Goal: Use online tool/utility: Utilize a website feature to perform a specific function

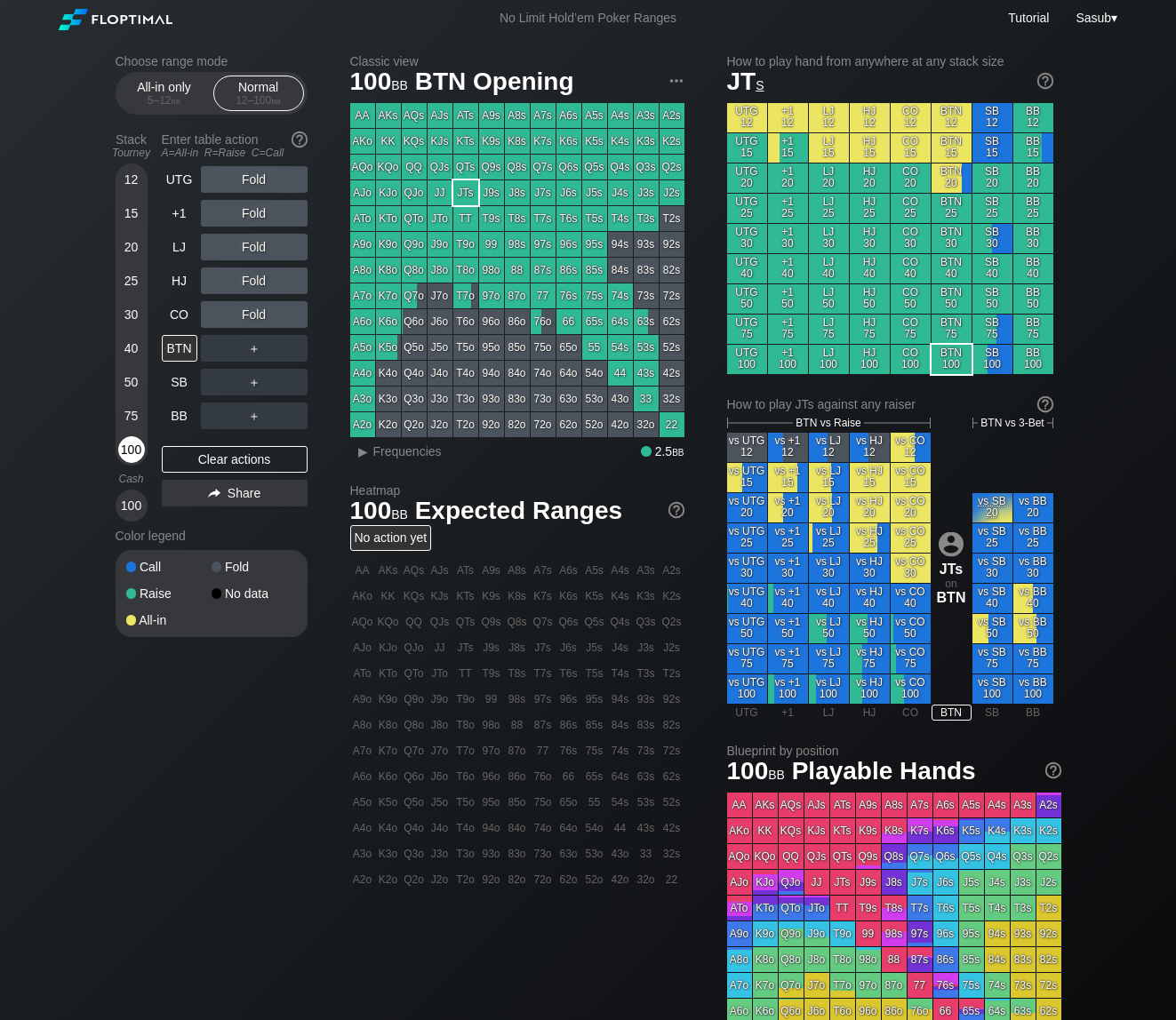
click at [135, 454] on div "100" at bounding box center [131, 449] width 26 height 26
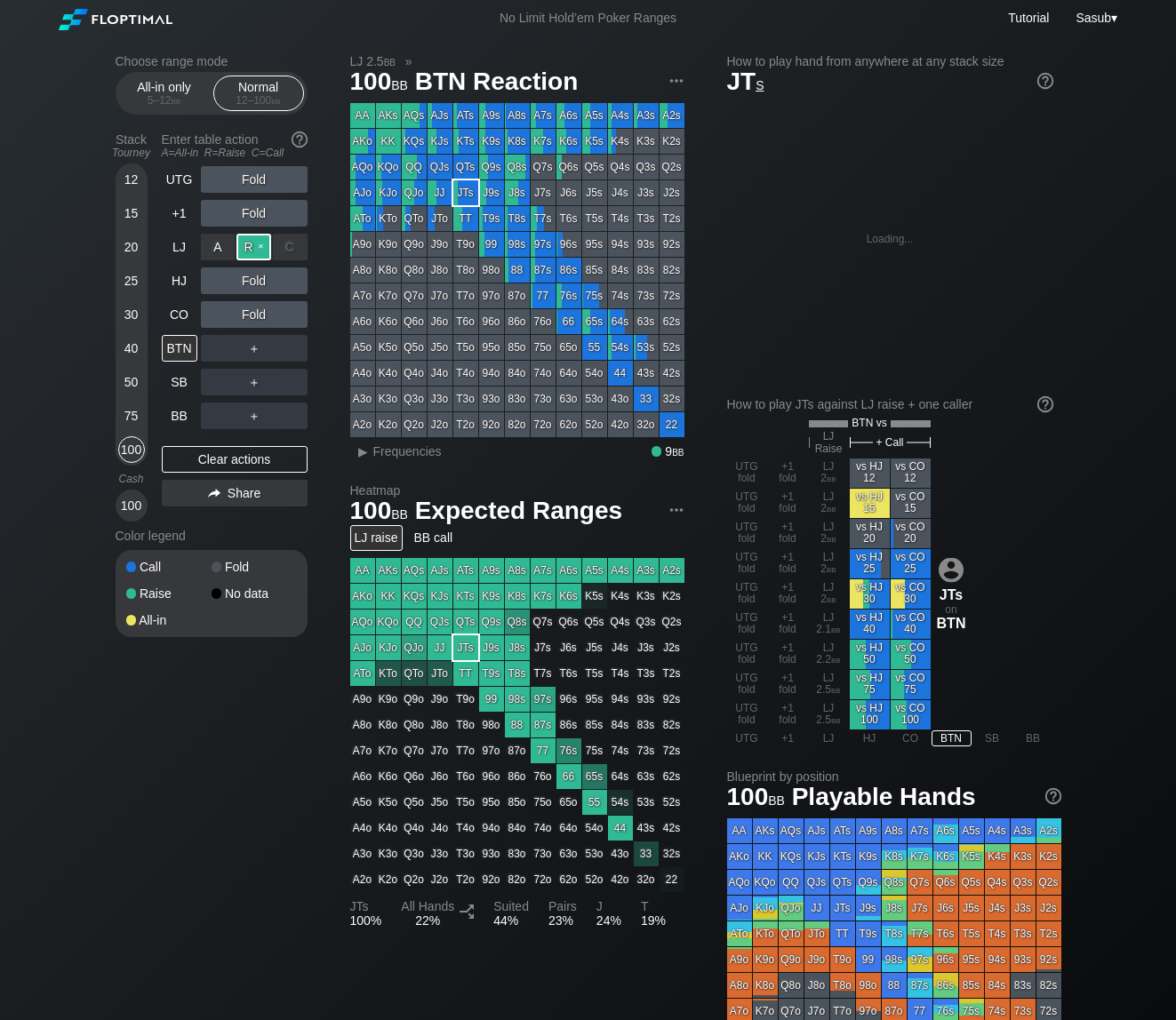
click at [258, 248] on div "R ✕" at bounding box center [254, 247] width 35 height 26
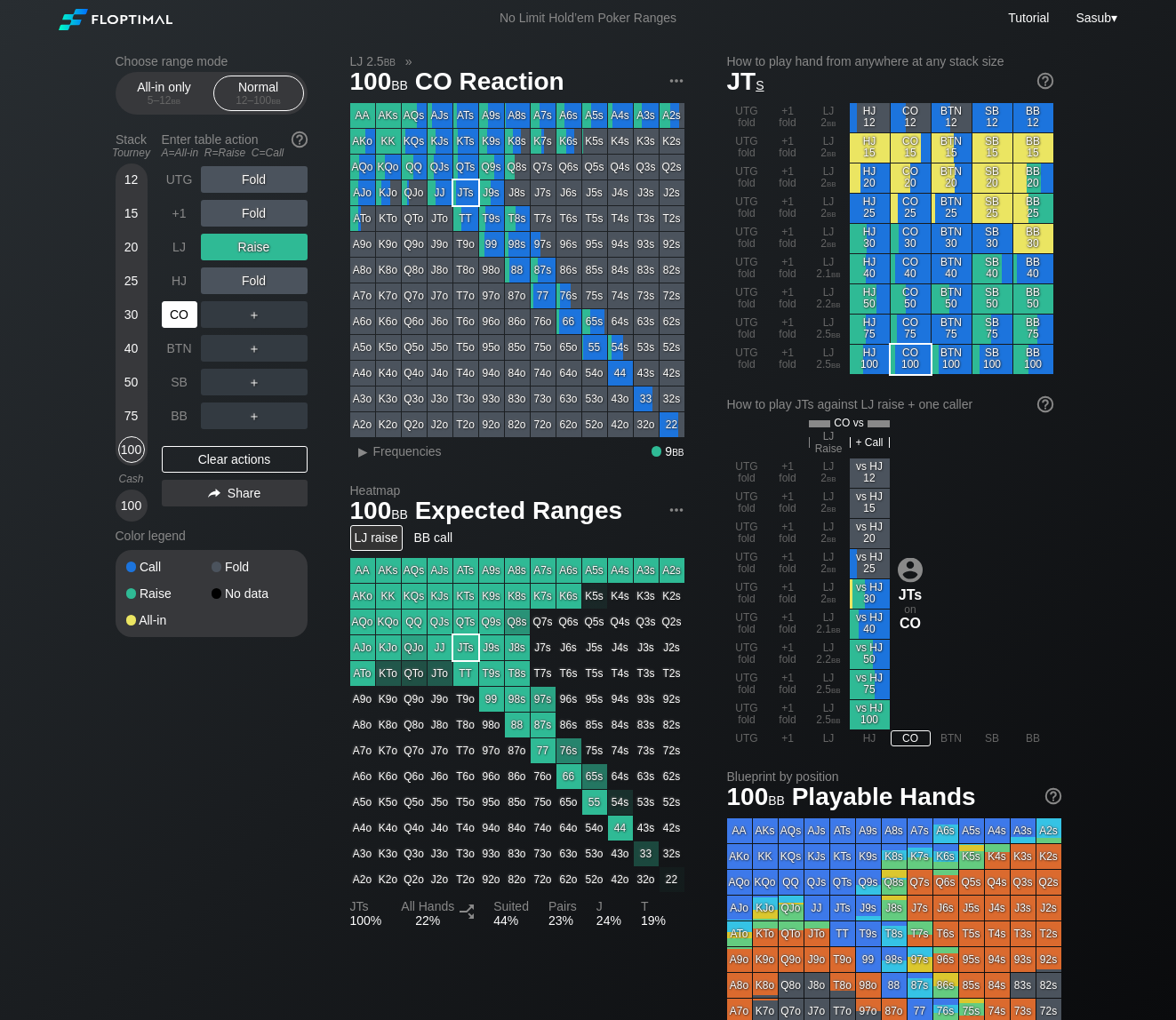
click at [184, 312] on div "CO" at bounding box center [180, 313] width 36 height 26
click at [251, 458] on div "Clear actions" at bounding box center [235, 459] width 146 height 26
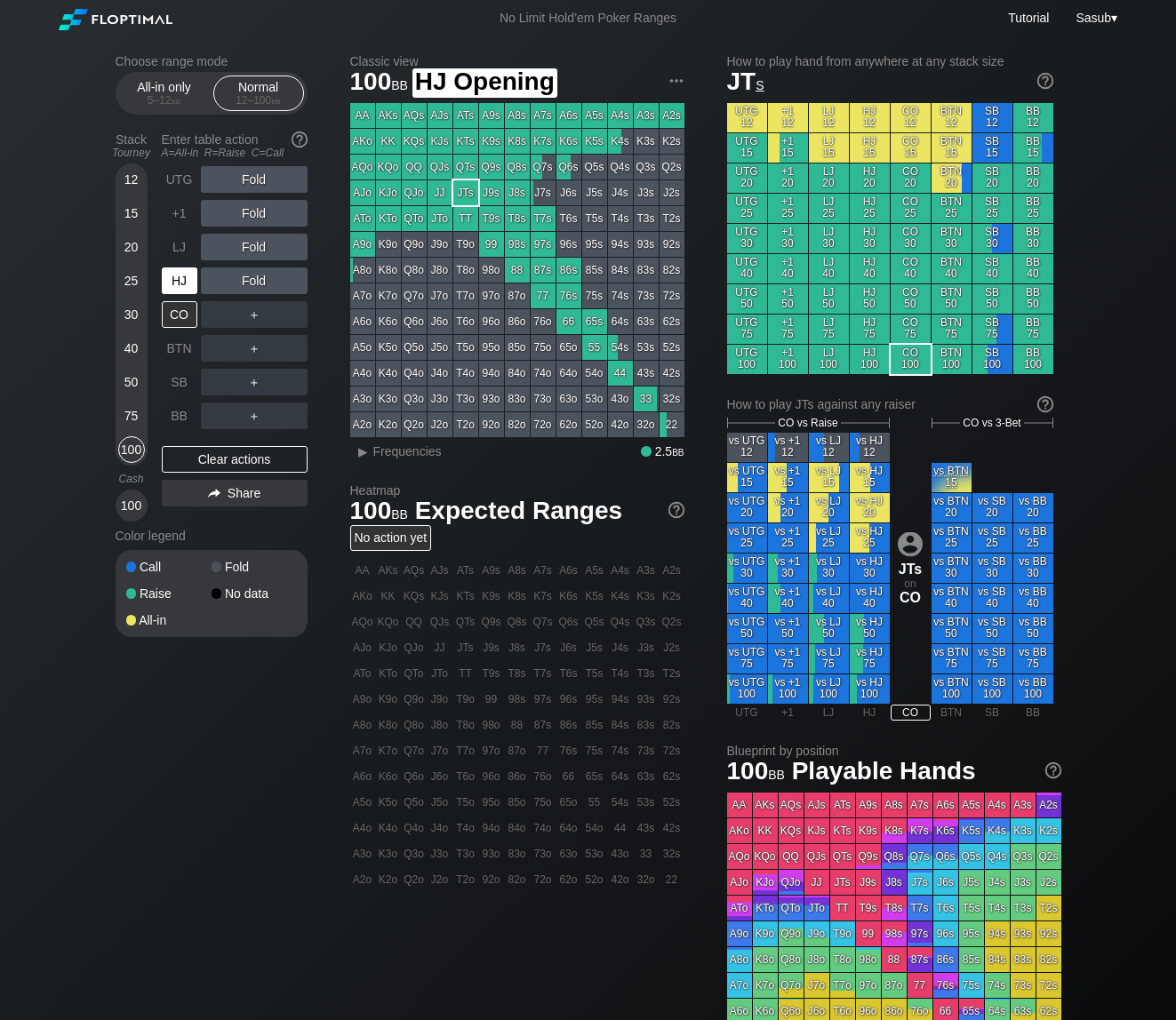
click at [171, 277] on div "HJ" at bounding box center [180, 280] width 36 height 26
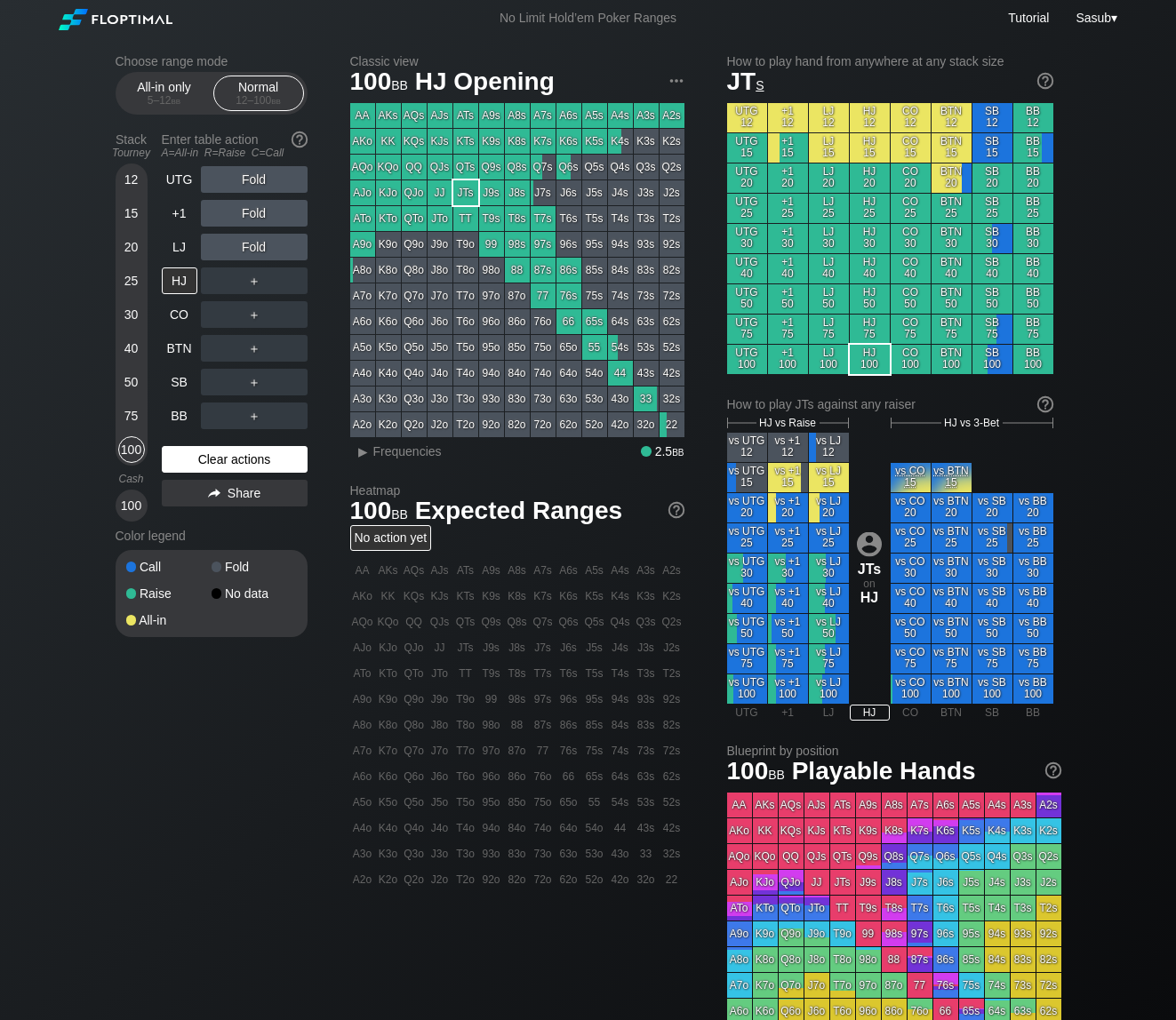
click at [255, 460] on div "Clear actions" at bounding box center [235, 459] width 146 height 26
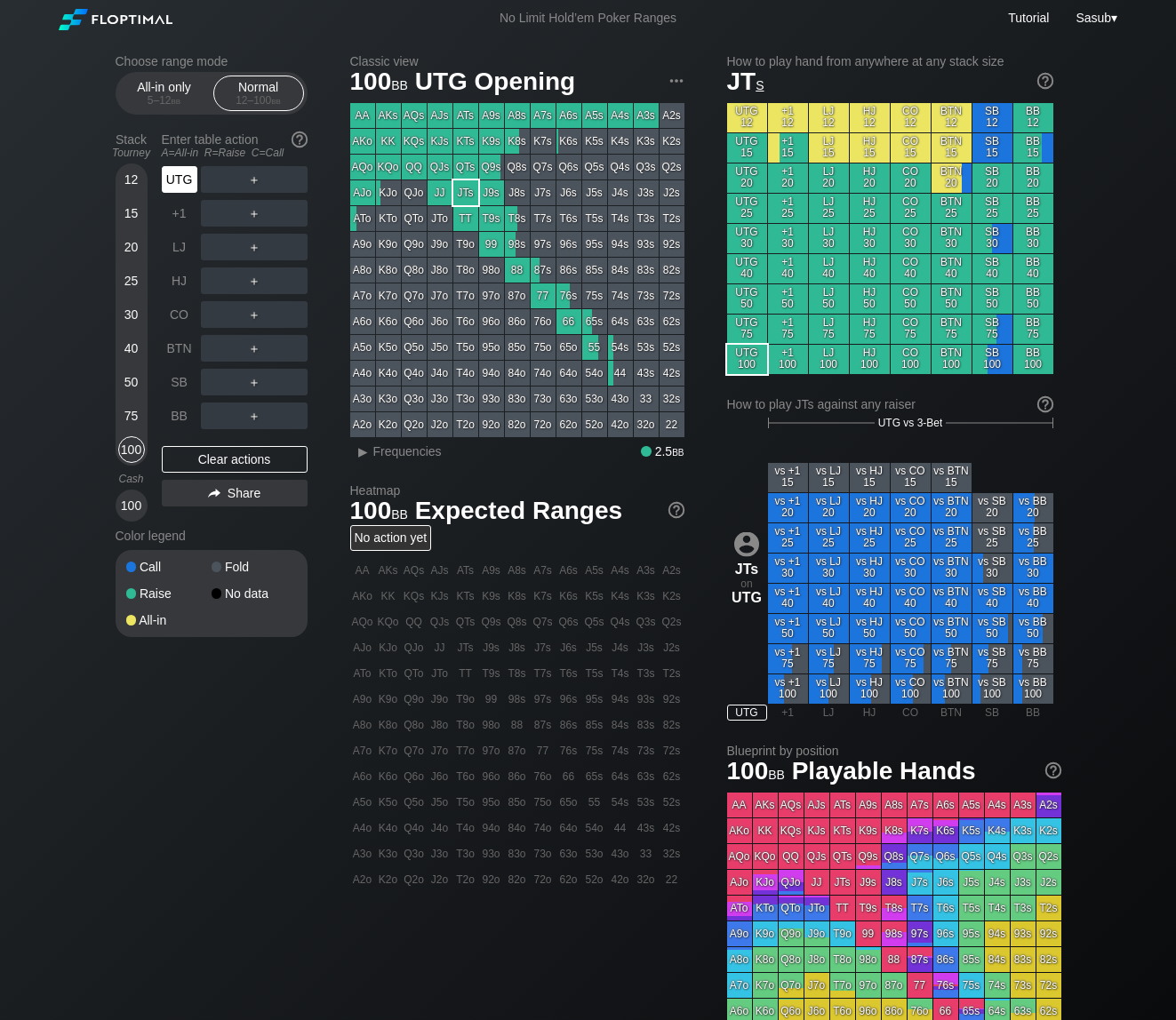
click at [164, 182] on div "UTG" at bounding box center [180, 179] width 36 height 26
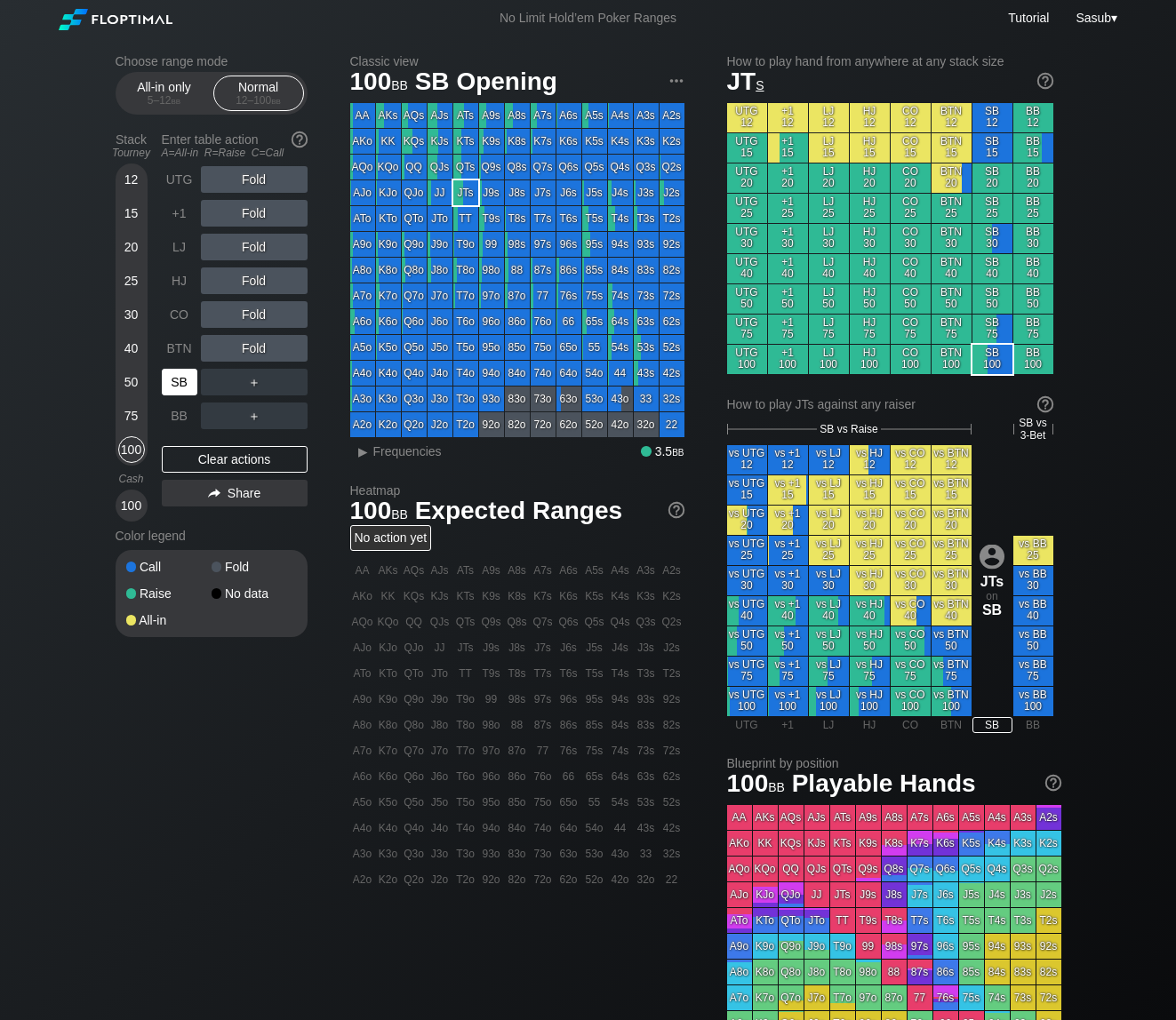
click at [181, 389] on div "SB" at bounding box center [180, 381] width 36 height 26
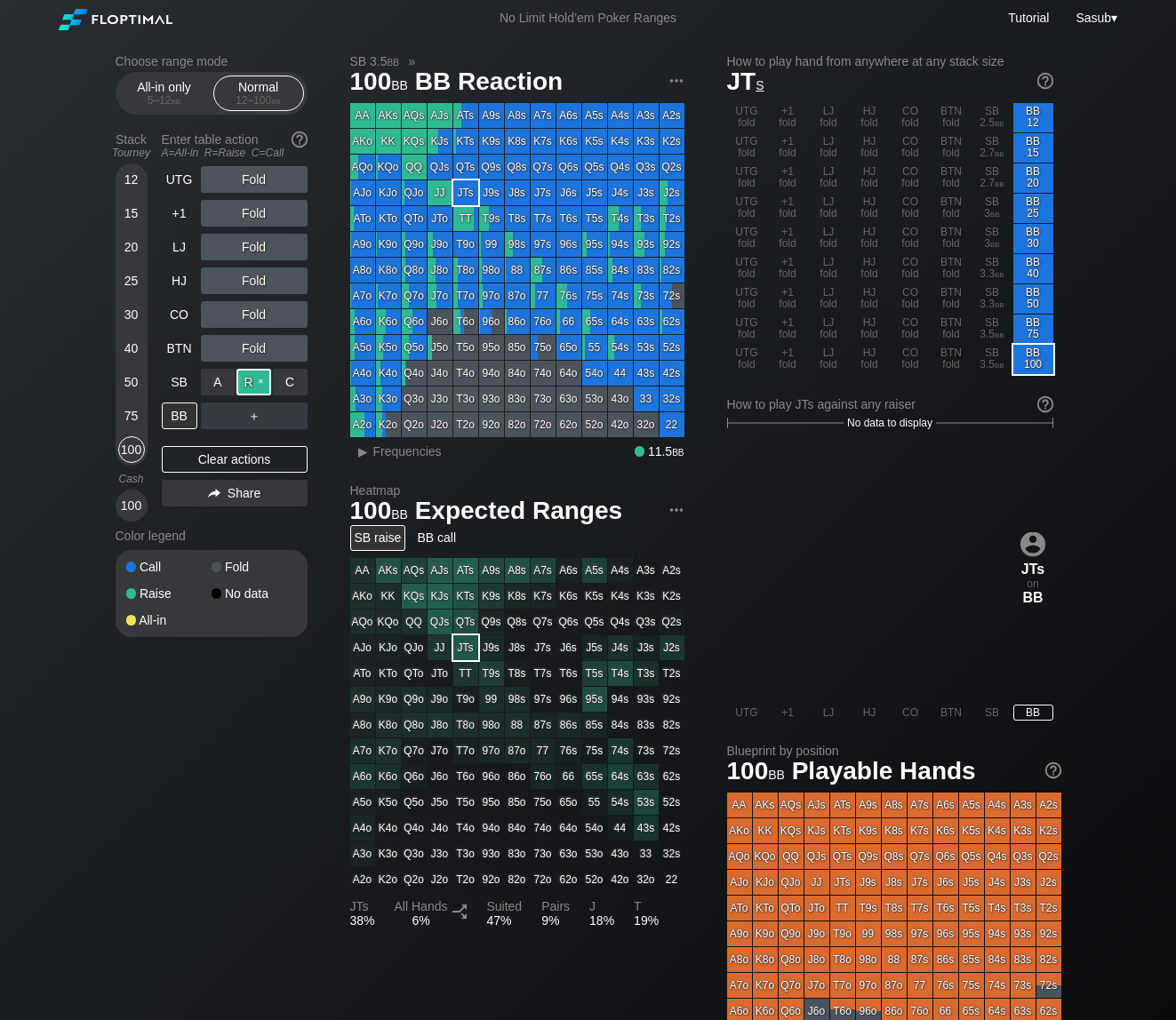
click at [246, 386] on div "R ✕" at bounding box center [254, 381] width 35 height 26
click at [219, 462] on div "Clear actions" at bounding box center [235, 459] width 146 height 26
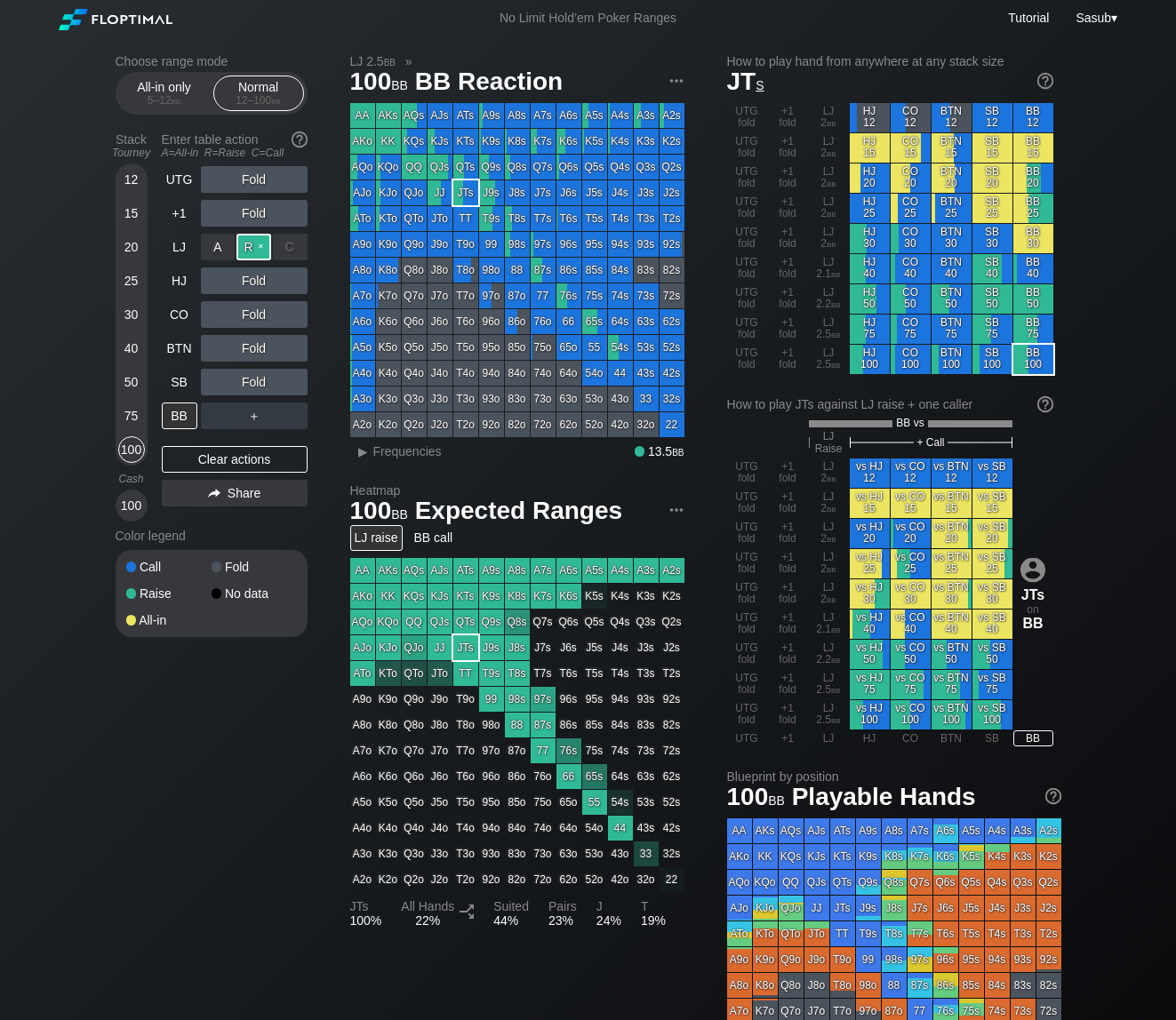
drag, startPoint x: 245, startPoint y: 258, endPoint x: 257, endPoint y: 244, distance: 18.4
click at [257, 244] on div "R ✕" at bounding box center [254, 247] width 35 height 26
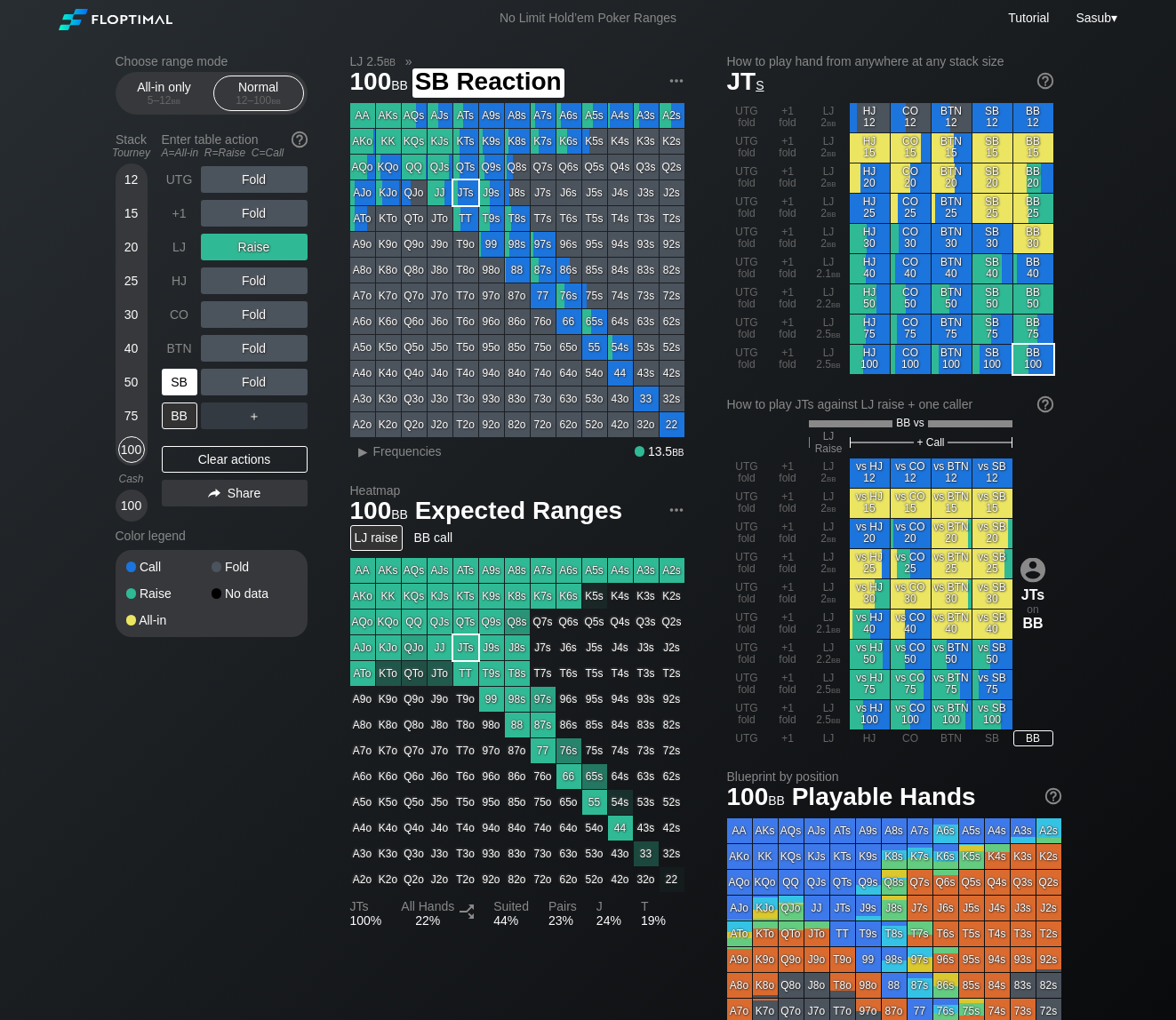
click at [175, 378] on div "SB" at bounding box center [180, 381] width 36 height 26
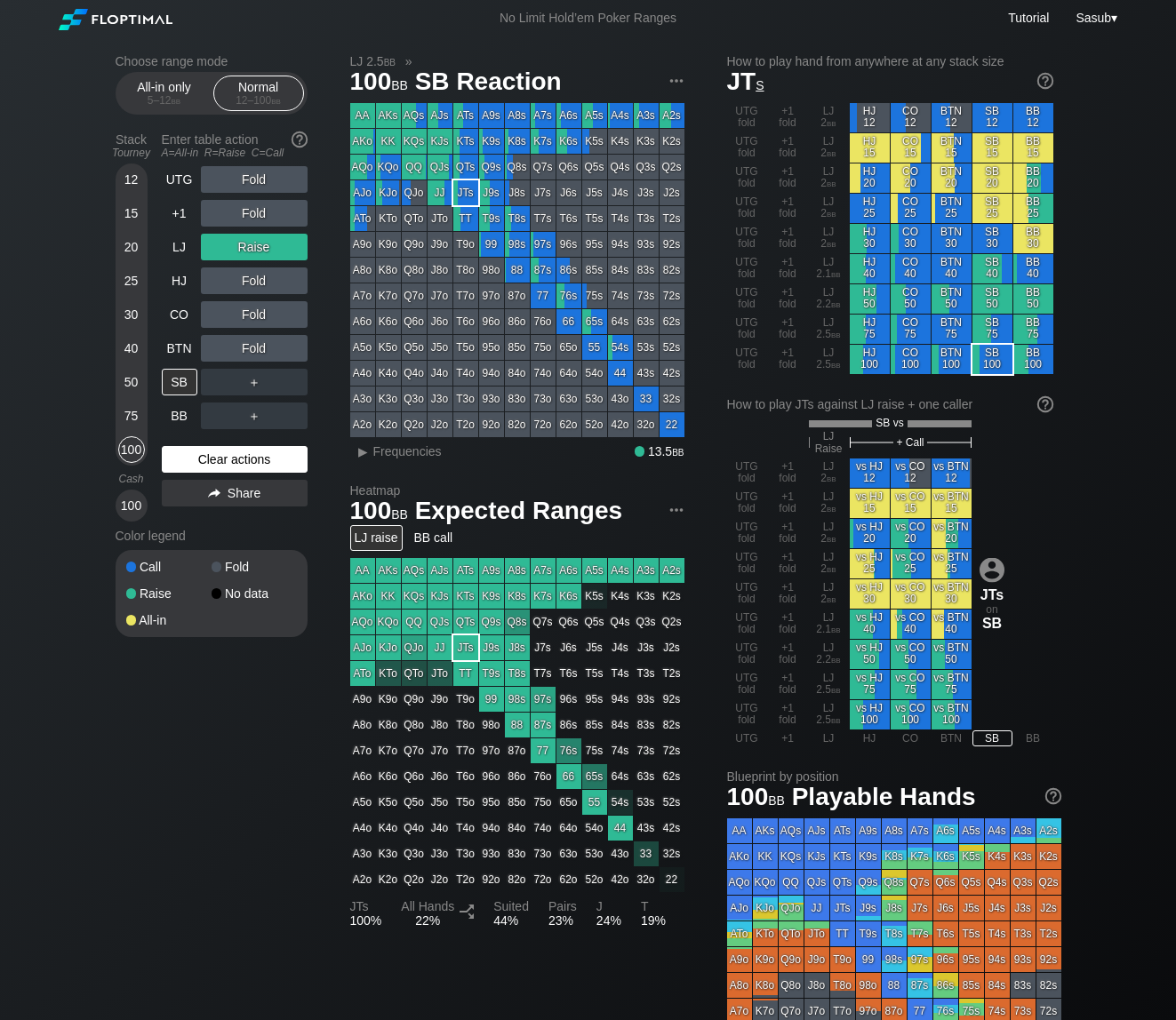
click at [230, 454] on div "Clear actions" at bounding box center [235, 459] width 146 height 26
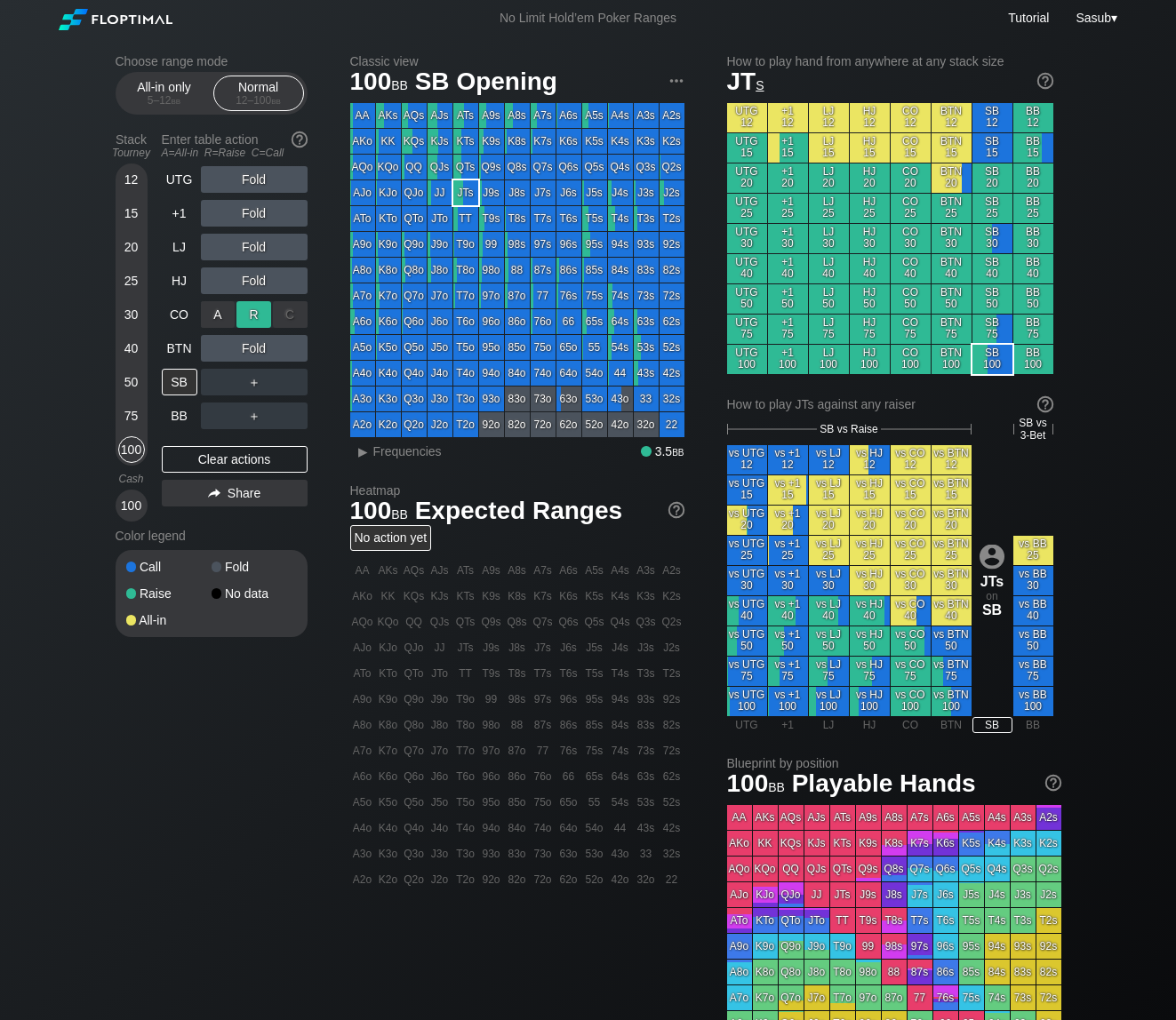
click at [255, 312] on div "R ✕" at bounding box center [254, 313] width 35 height 26
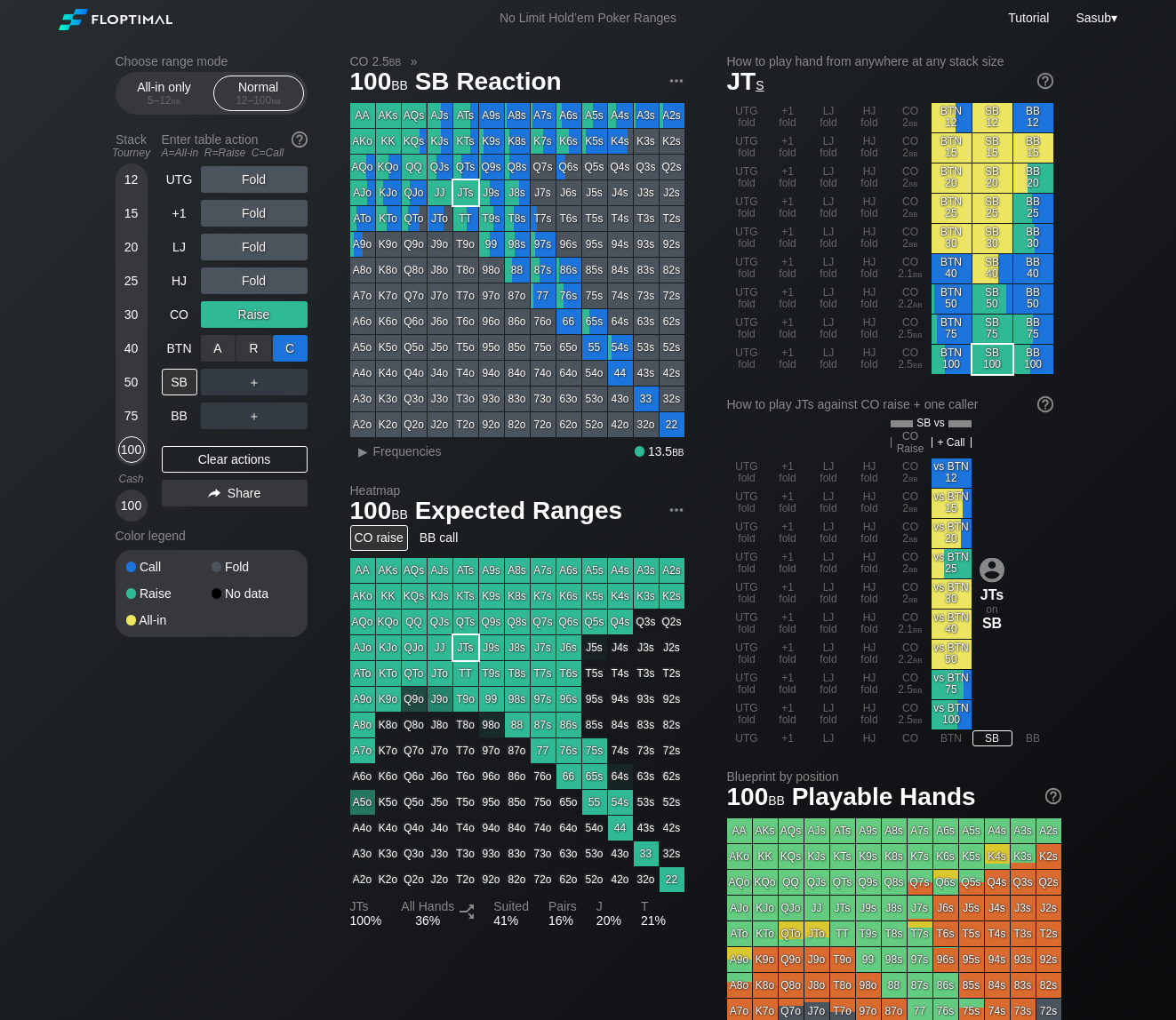
click at [301, 346] on div "C ✕" at bounding box center [290, 347] width 35 height 26
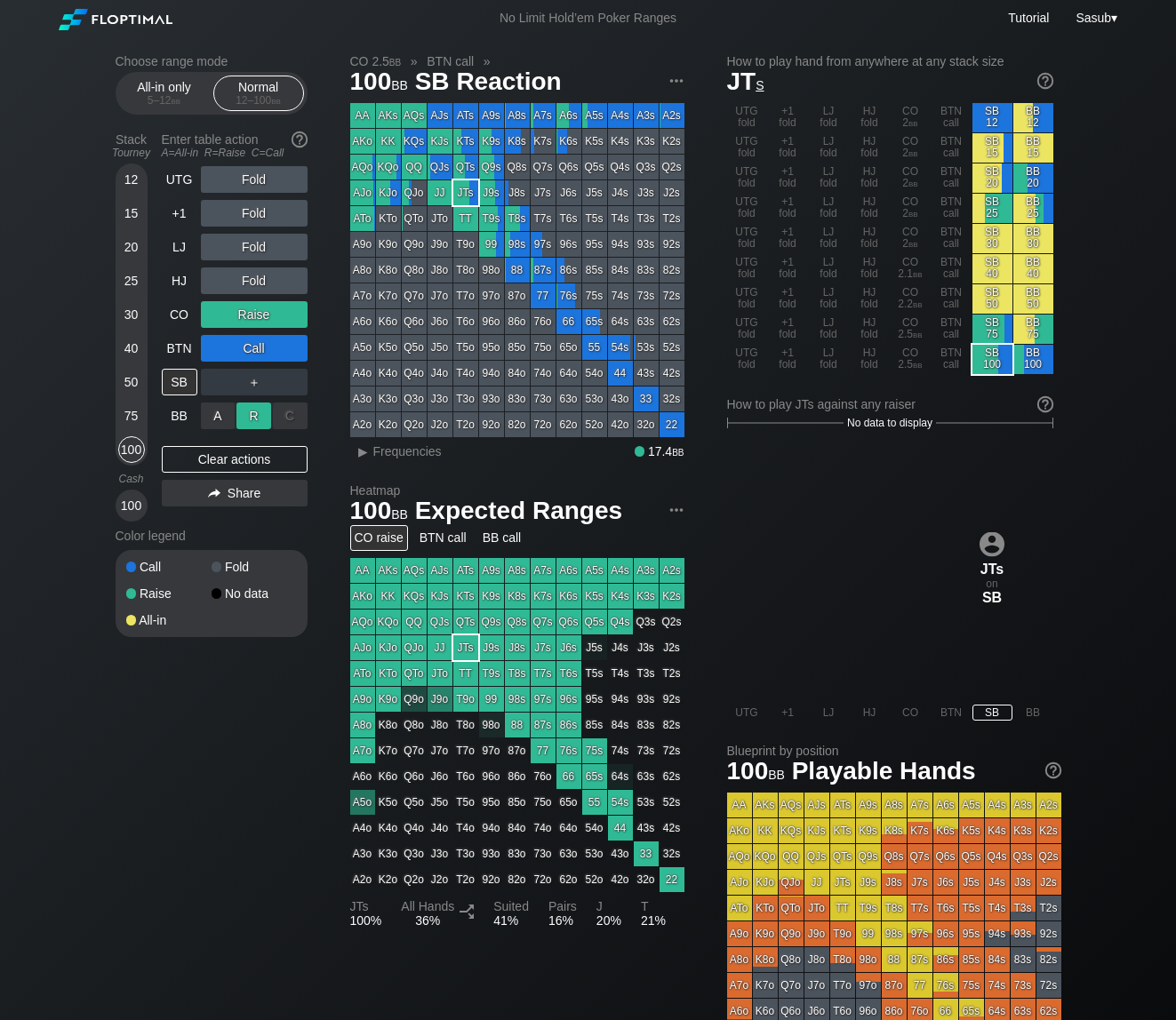
click at [263, 411] on div "R ✕" at bounding box center [254, 415] width 35 height 26
